Goal: Navigation & Orientation: Go to known website

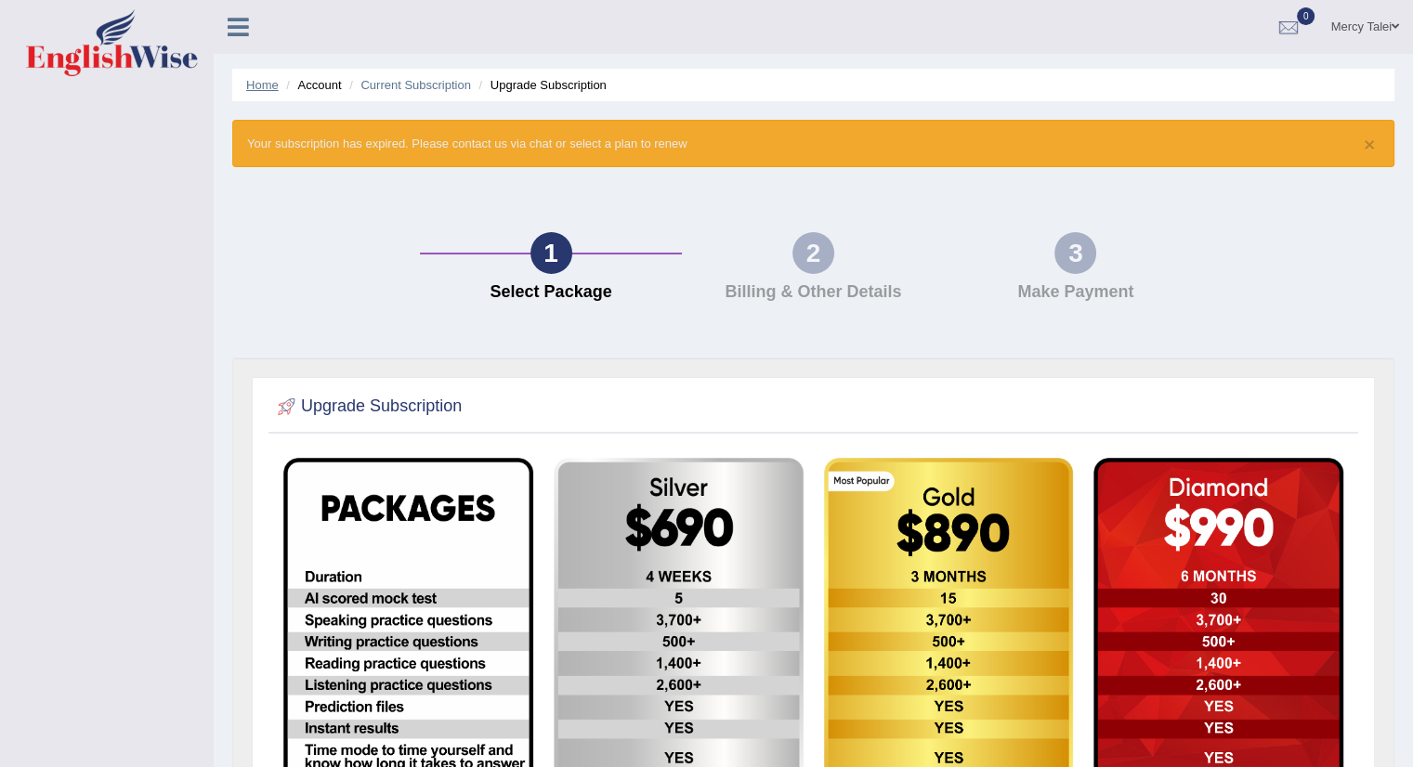
click at [264, 86] on link "Home" at bounding box center [262, 85] width 33 height 14
click at [1390, 30] on link "Mercy Talei" at bounding box center [1364, 24] width 97 height 48
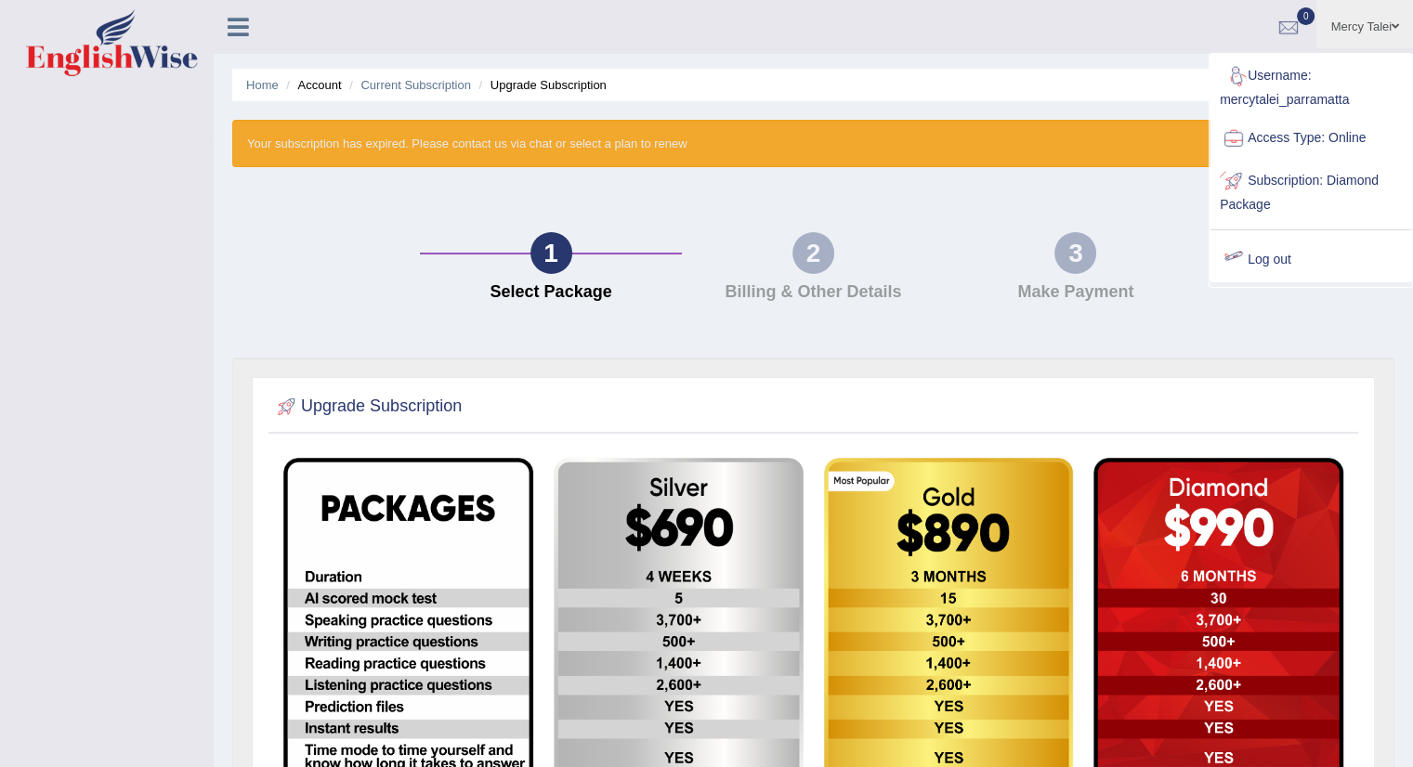
click at [1237, 258] on div at bounding box center [1234, 260] width 28 height 28
